Goal: Information Seeking & Learning: Learn about a topic

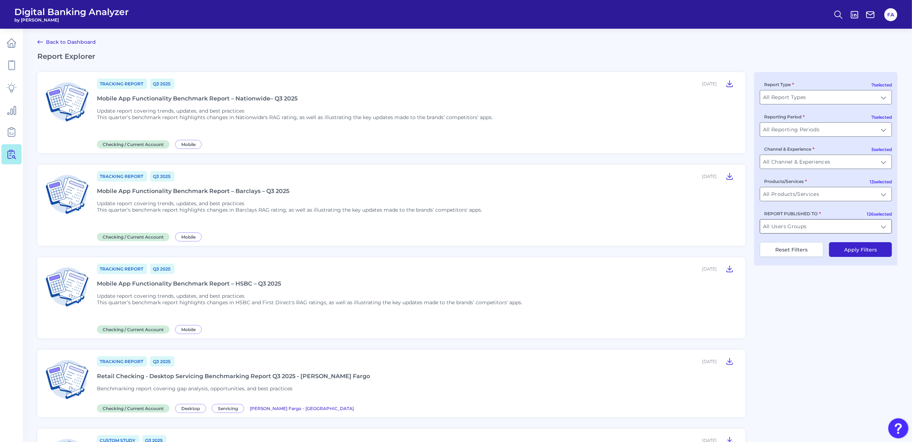
click at [779, 230] on input "All Users Groups" at bounding box center [825, 227] width 131 height 14
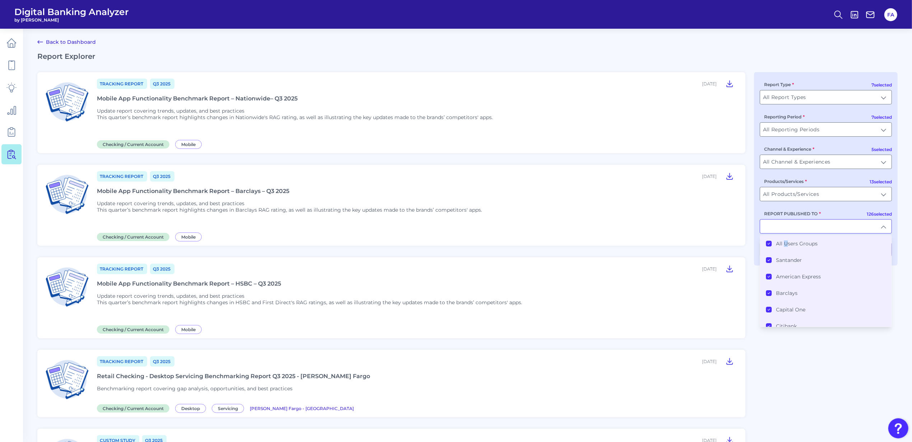
click at [785, 246] on label "All Users Groups" at bounding box center [797, 243] width 42 height 6
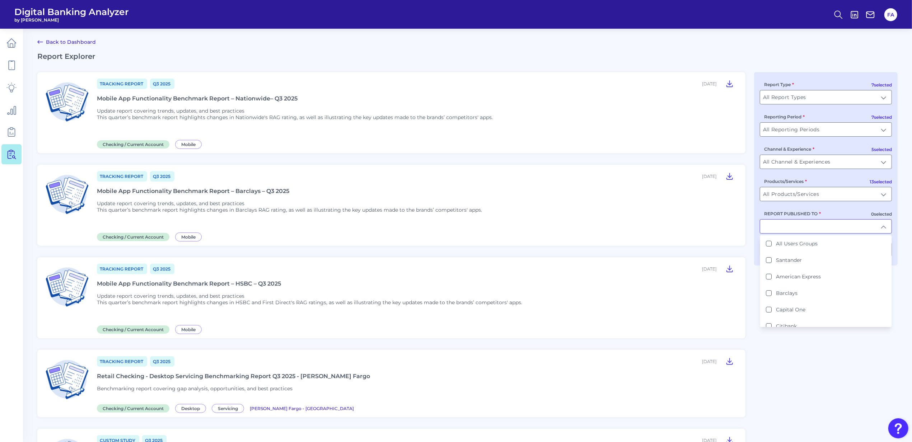
drag, startPoint x: 785, startPoint y: 245, endPoint x: 783, endPoint y: 230, distance: 15.9
click at [783, 230] on input "REPORT PUBLISHED TO" at bounding box center [825, 227] width 131 height 14
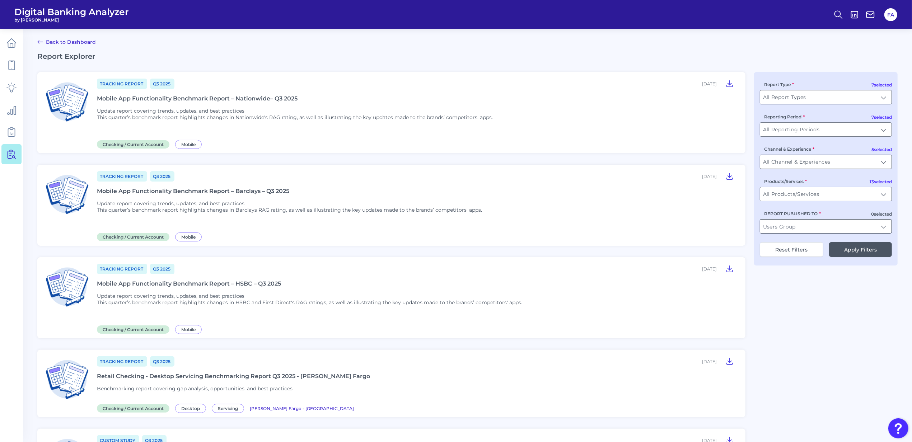
click at [777, 228] on input "REPORT PUBLISHED TO" at bounding box center [825, 227] width 131 height 14
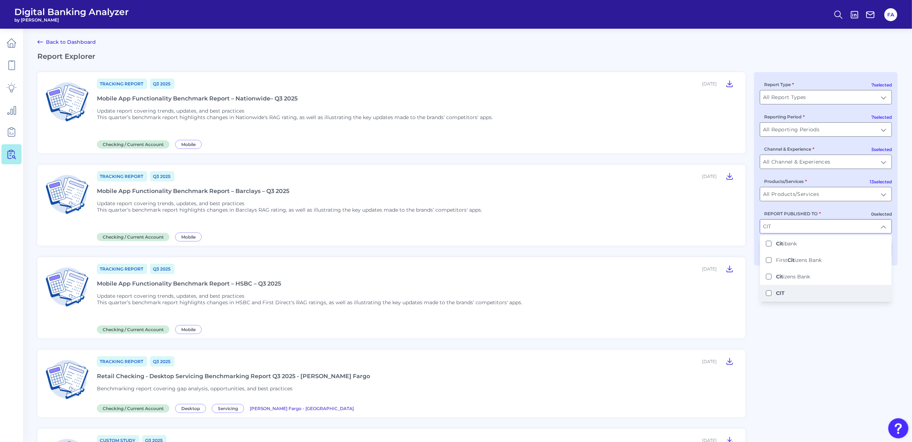
type input "CIT"
click at [829, 290] on li "CIT" at bounding box center [825, 293] width 131 height 17
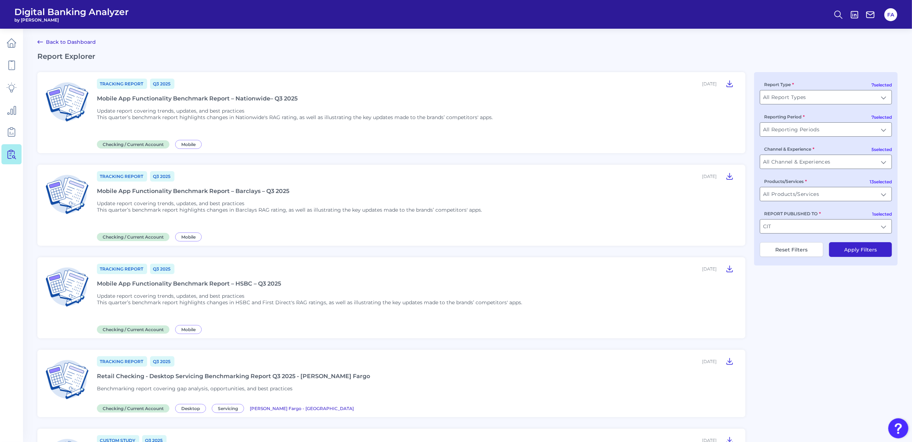
click at [847, 253] on button "Apply Filters" at bounding box center [860, 249] width 63 height 15
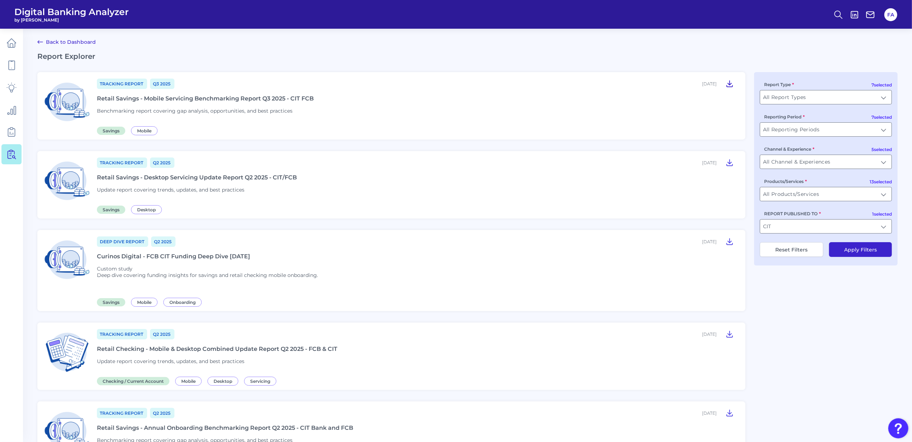
click at [728, 84] on icon at bounding box center [729, 83] width 9 height 9
click at [731, 164] on icon at bounding box center [729, 162] width 9 height 9
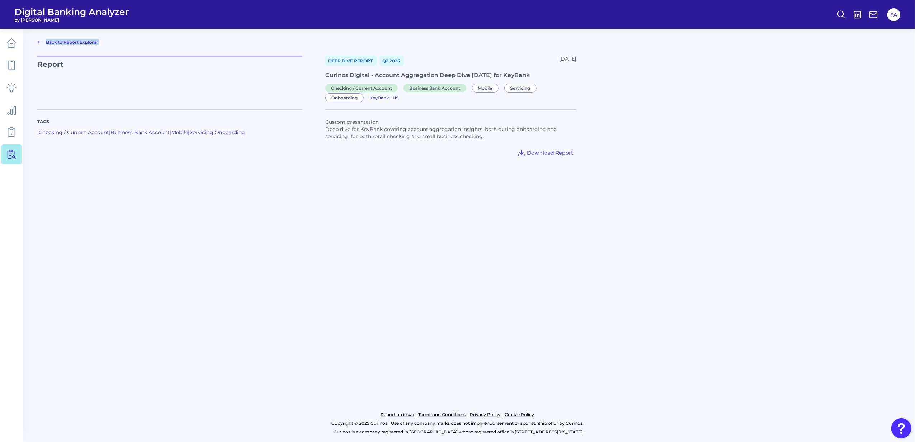
click at [0, 64] on html "Digital Banking Analyzer by Curinos FA Back to Report Explorer Report Deep Dive…" at bounding box center [457, 221] width 915 height 442
drag, startPoint x: 0, startPoint y: 64, endPoint x: 270, endPoint y: 145, distance: 281.9
click at [342, 181] on main "Back to Report Explorer Report Deep Dive Report Q2 2025 June 16, 2025 Curinos D…" at bounding box center [457, 221] width 915 height 442
click at [2, 42] on link at bounding box center [11, 43] width 20 height 20
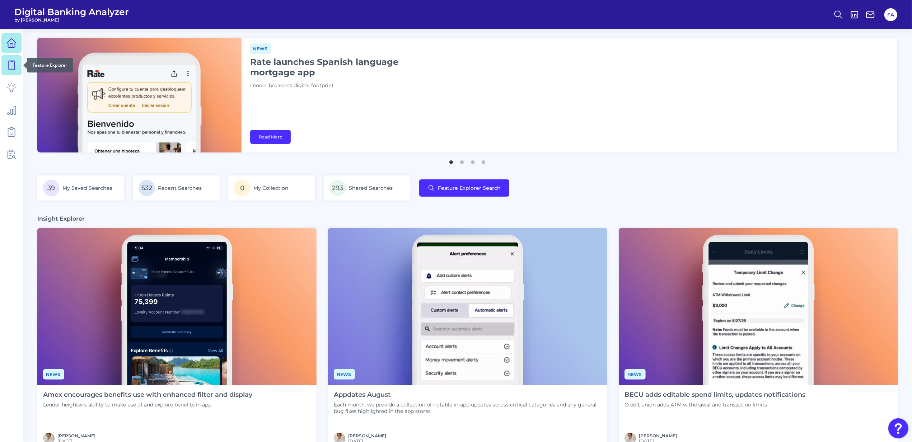
click at [4, 68] on link at bounding box center [11, 65] width 20 height 20
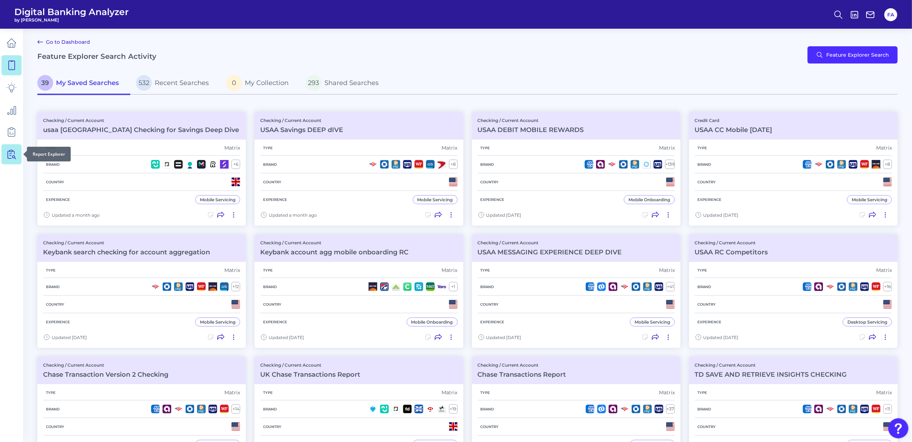
click at [9, 161] on link at bounding box center [11, 154] width 20 height 20
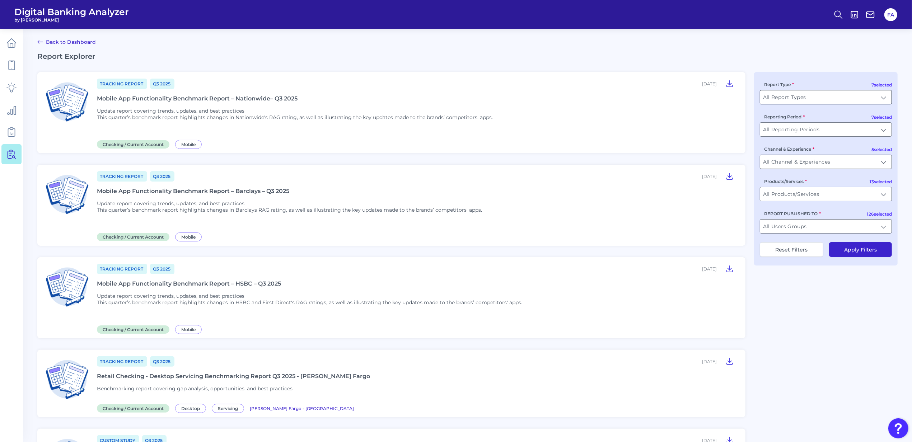
click at [794, 104] on input "All Report Types" at bounding box center [825, 97] width 131 height 14
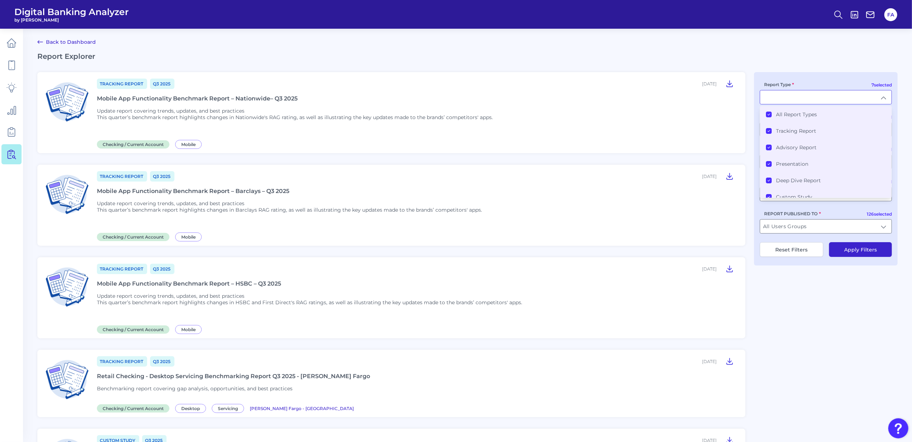
click at [804, 76] on div "7 selected Report Type All Report Types Tracking Report Advisory Report Present…" at bounding box center [826, 168] width 144 height 193
type input "All Report Types"
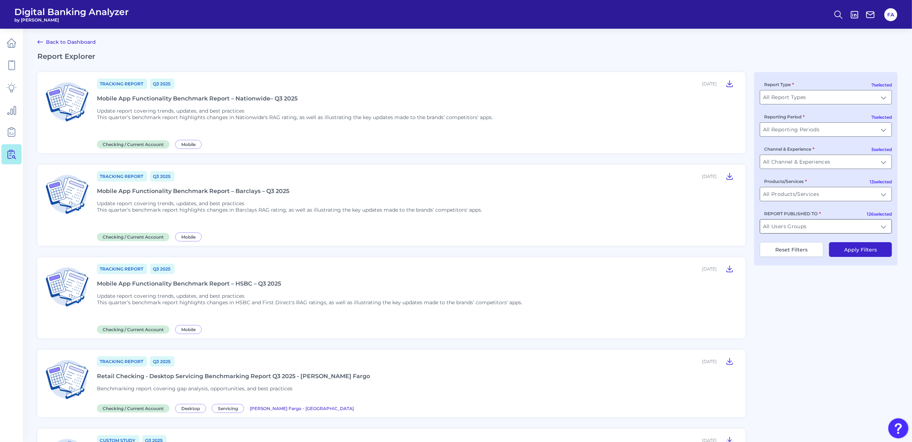
click at [807, 229] on input "All Users Groups" at bounding box center [825, 227] width 131 height 14
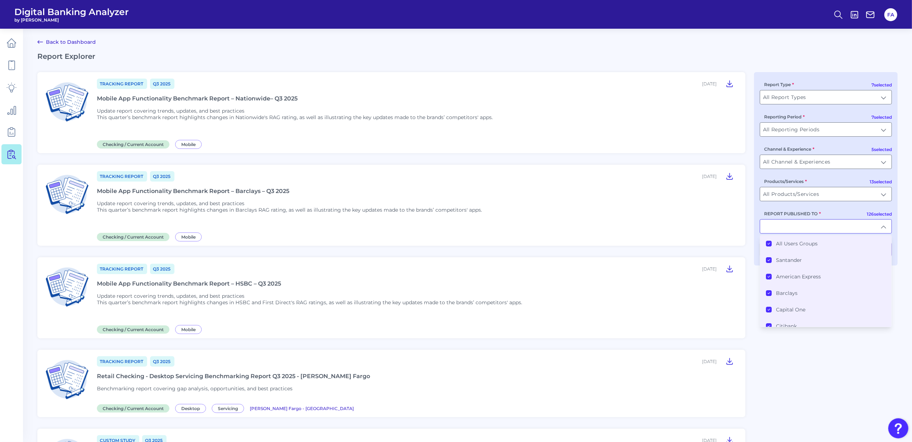
drag, startPoint x: 807, startPoint y: 248, endPoint x: 806, endPoint y: 251, distance: 3.9
click at [806, 252] on li "All Users Groups" at bounding box center [825, 243] width 131 height 17
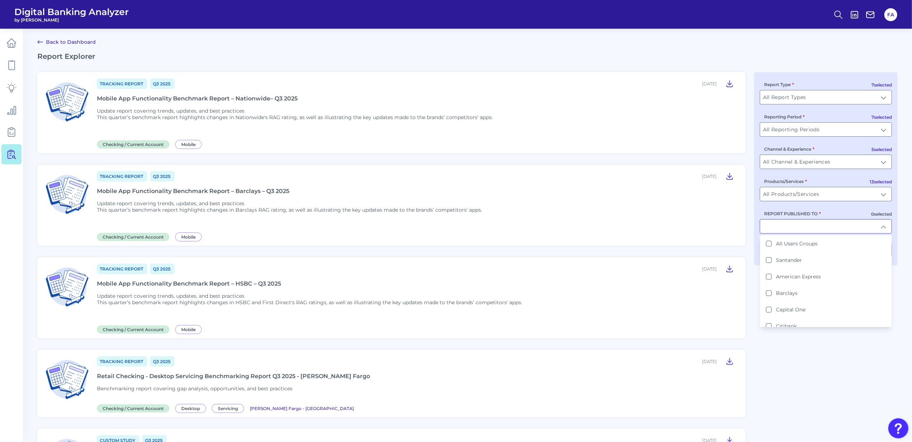
drag, startPoint x: 806, startPoint y: 251, endPoint x: 796, endPoint y: 224, distance: 28.7
click at [796, 224] on input "REPORT PUBLISHED TO" at bounding box center [825, 227] width 131 height 14
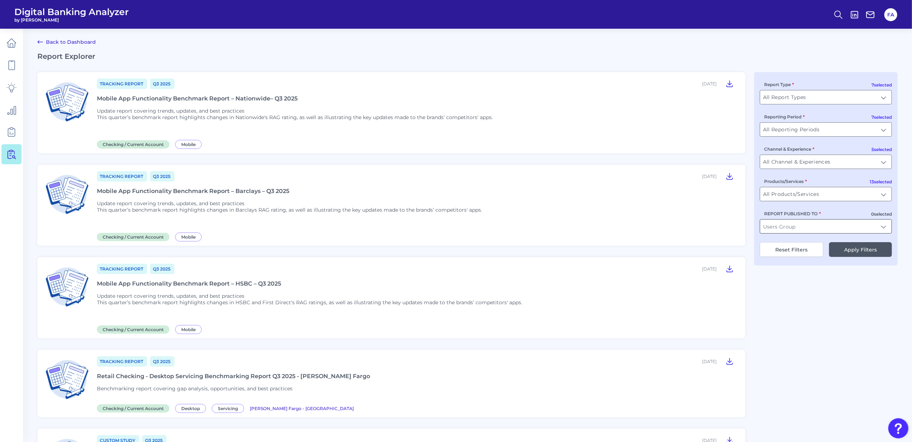
click at [794, 233] on input "REPORT PUBLISHED TO" at bounding box center [825, 227] width 131 height 14
type input "S"
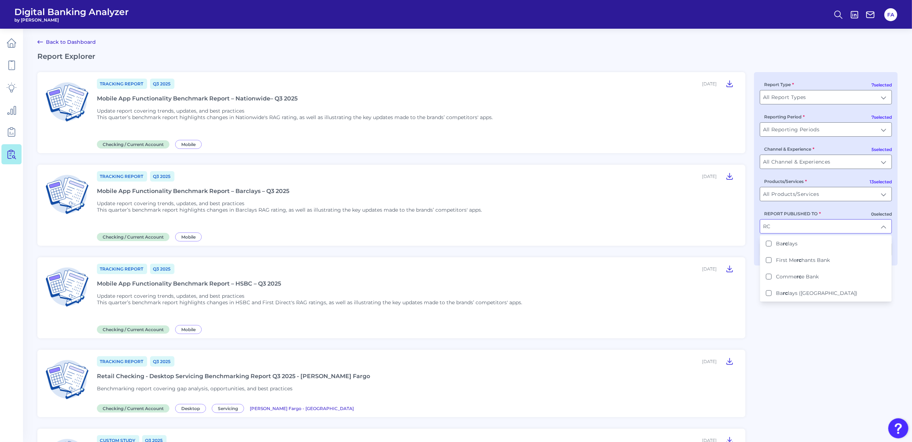
type input "R"
type input "C"
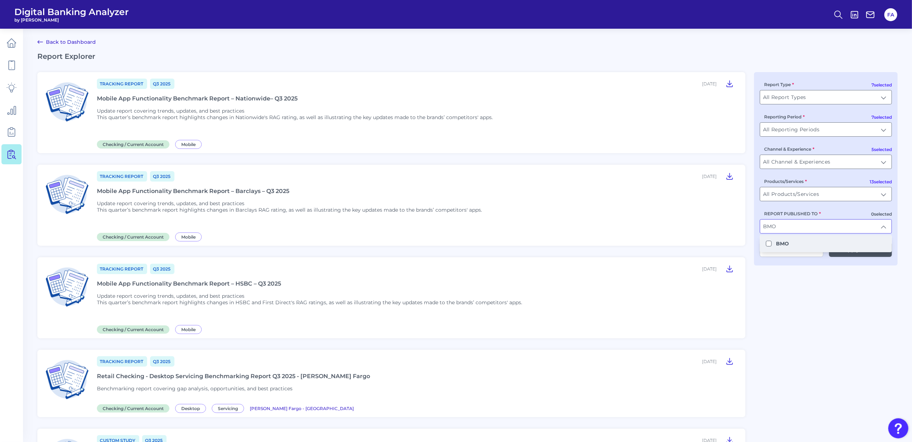
type input "BMO"
click at [792, 247] on li "BMO" at bounding box center [825, 243] width 131 height 17
click at [857, 257] on button "Apply Filters" at bounding box center [860, 249] width 63 height 15
